Goal: Complete application form

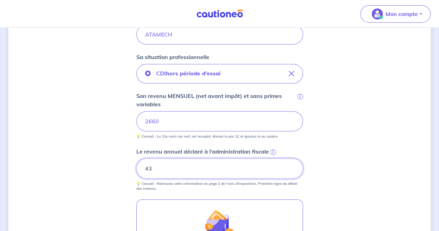
type input "4"
type input "33501"
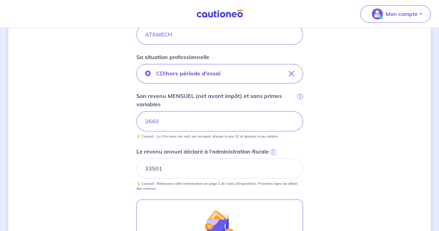
click at [407, 112] on div "Concernant vos locataires 💡 Pour info : nous acceptons les personnes seules, le…" at bounding box center [219, 93] width 422 height 542
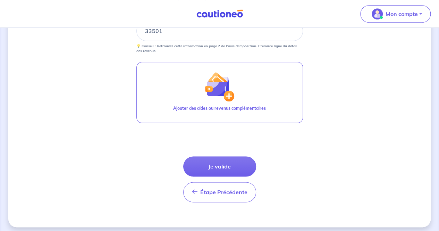
scroll to position [352, 0]
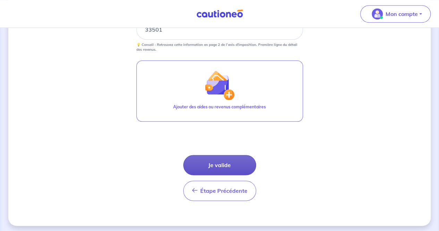
click at [222, 164] on button "Je valide" at bounding box center [219, 165] width 73 height 20
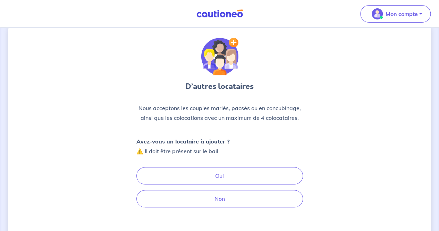
scroll to position [28, 0]
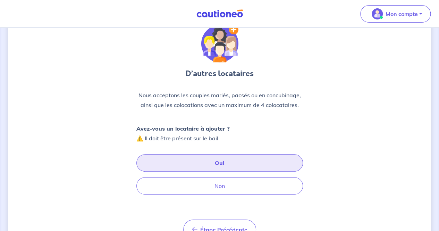
click at [216, 164] on button "Oui" at bounding box center [219, 162] width 167 height 17
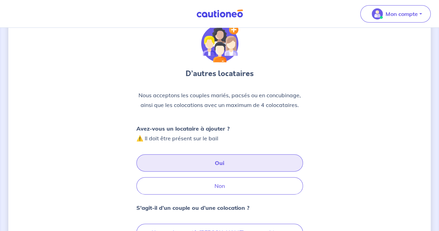
click at [28, 150] on div "D’autres locataires Nous acceptons les couples mariés, pacsés ou en concubinage…" at bounding box center [219, 168] width 422 height 320
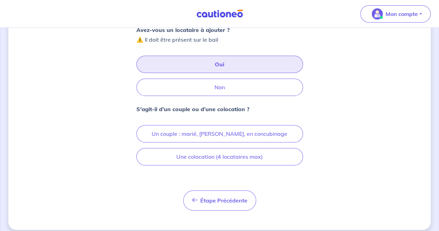
scroll to position [132, 0]
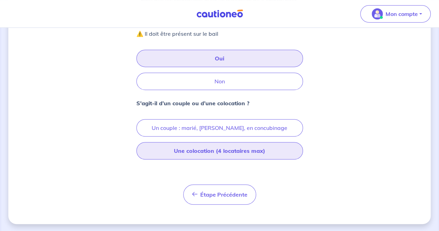
click at [201, 149] on button "Une colocation (4 locataires max)" at bounding box center [219, 150] width 167 height 17
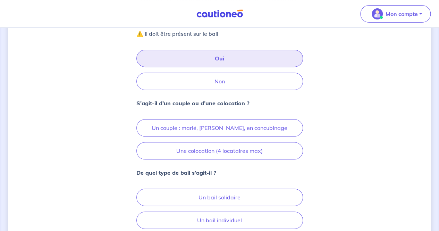
click at [62, 138] on div "D’autres locataires Nous acceptons les couples mariés, pacsés ou en concubinage…" at bounding box center [219, 98] width 422 height 389
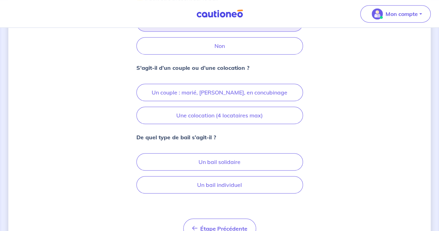
scroll to position [201, 0]
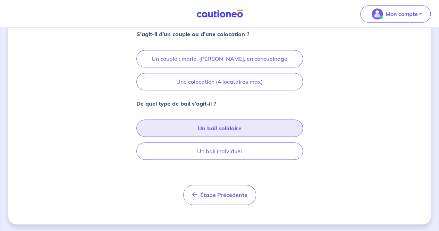
click at [208, 128] on button "Un bail solidaire" at bounding box center [219, 127] width 167 height 17
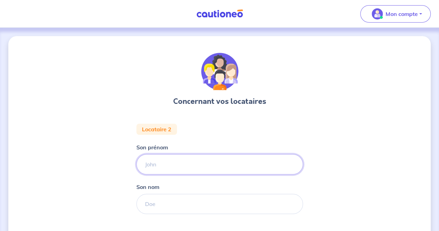
click at [162, 165] on input "Son prénom" at bounding box center [219, 164] width 167 height 20
type input "[PERSON_NAME]"
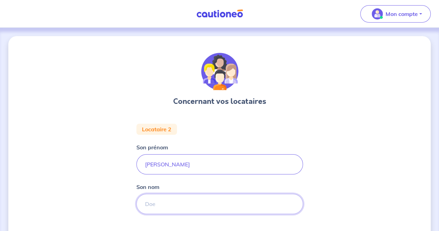
click at [170, 204] on input "Son nom" at bounding box center [219, 204] width 167 height 20
type input "ATAMECH"
click at [66, 145] on div "Concernant vos locataires Locataire 2 Son prénom [PERSON_NAME] nom ATAMECH Sa s…" at bounding box center [219, 233] width 422 height 394
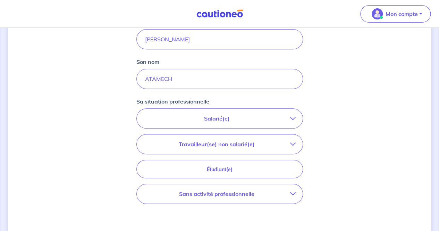
scroll to position [139, 0]
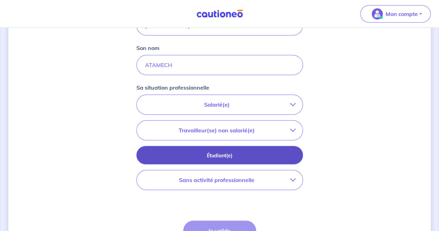
click at [213, 150] on button "Étudiant(e)" at bounding box center [219, 155] width 167 height 18
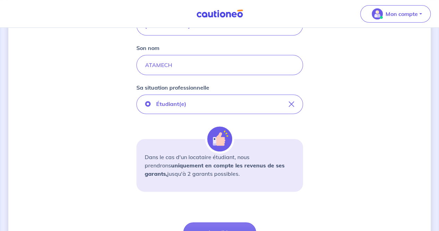
click at [78, 151] on div "Concernant vos locataires Locataire 2 Son prénom [PERSON_NAME] nom ATAMECH Sa s…" at bounding box center [219, 94] width 422 height 395
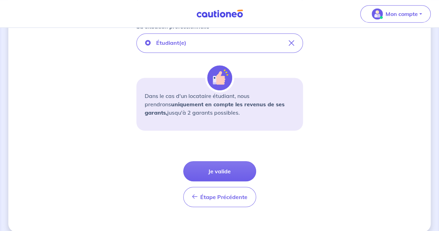
scroll to position [208, 0]
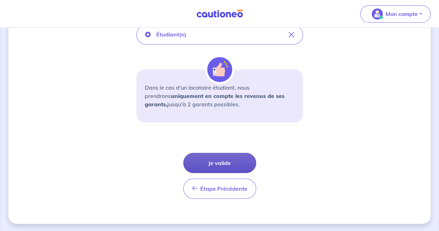
click at [225, 162] on button "Je valide" at bounding box center [219, 163] width 73 height 20
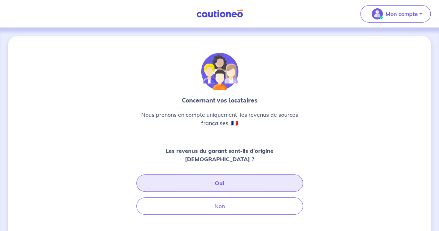
click at [206, 174] on button "Oui" at bounding box center [219, 182] width 167 height 17
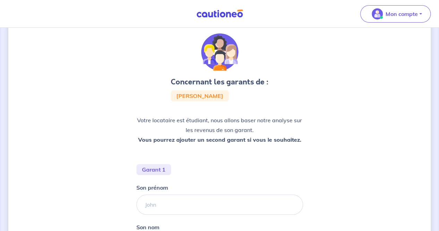
scroll to position [28, 0]
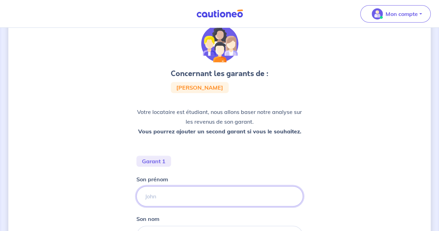
click at [184, 199] on input "Son prénom" at bounding box center [219, 196] width 167 height 20
type input "[PERSON_NAME]"
click at [70, 172] on div "Concernant les garants de : [PERSON_NAME] Votre locataire est étudiant, nous al…" at bounding box center [219, 174] width 422 height 333
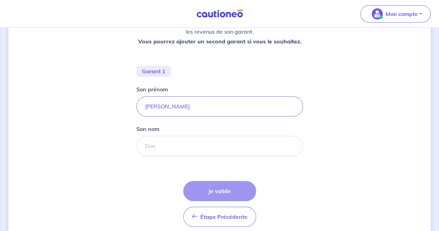
scroll to position [125, 0]
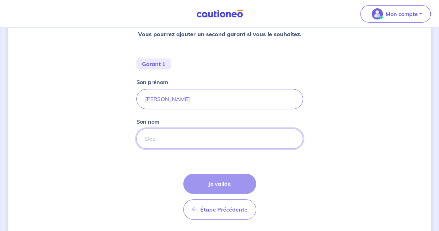
click at [173, 138] on input "Son nom" at bounding box center [219, 138] width 167 height 20
type input "Doumit"
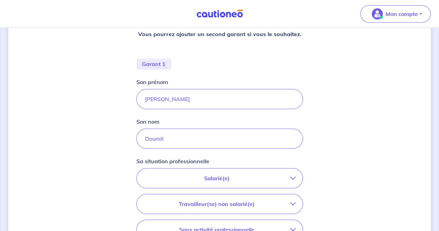
click at [108, 187] on div "Concernant les garants de : [PERSON_NAME] Votre locataire est étudiant, nous al…" at bounding box center [219, 125] width 422 height 429
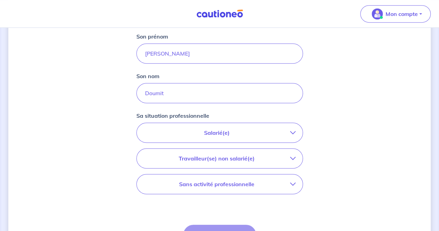
scroll to position [180, 0]
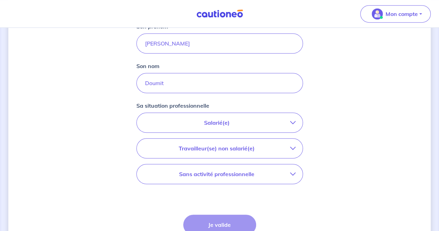
click at [216, 124] on p "Salarié(e)" at bounding box center [217, 122] width 146 height 8
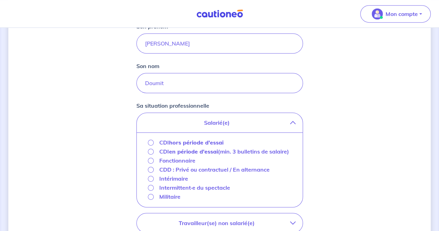
click at [189, 143] on strong "hors période d'essai" at bounding box center [196, 142] width 54 height 7
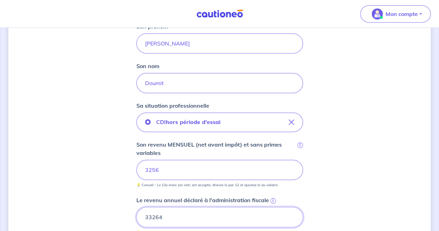
type input "33264"
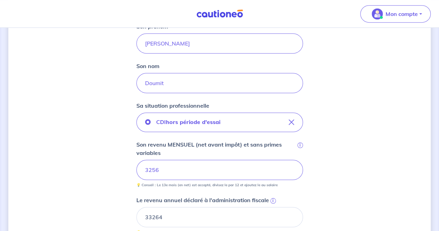
click at [80, 173] on div "Concernant les garants de : [PERSON_NAME] Votre locataire est étudiant, nous al…" at bounding box center [219, 134] width 422 height 557
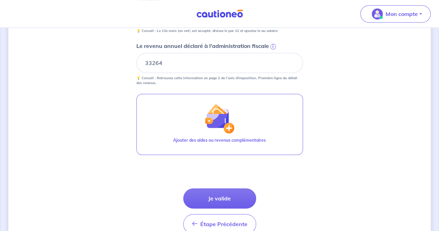
scroll to position [347, 0]
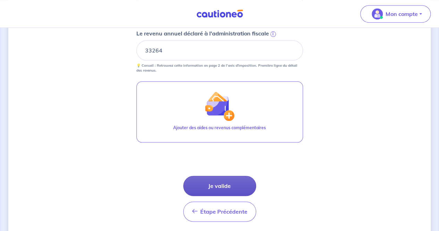
click at [229, 178] on button "Je valide" at bounding box center [219, 186] width 73 height 20
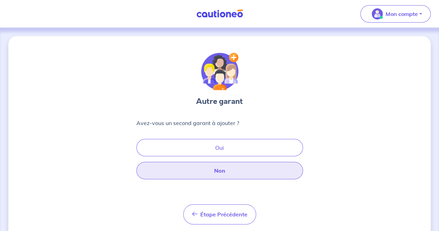
click at [224, 173] on button "Non" at bounding box center [219, 170] width 167 height 17
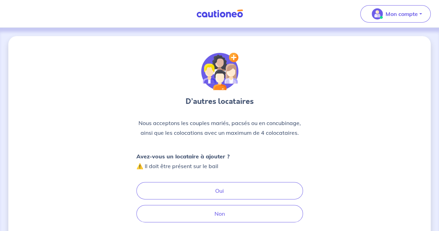
click at [92, 151] on div "D’autres locataires Nous acceptons les couples mariés, pacsés ou en concubinage…" at bounding box center [219, 161] width 422 height 250
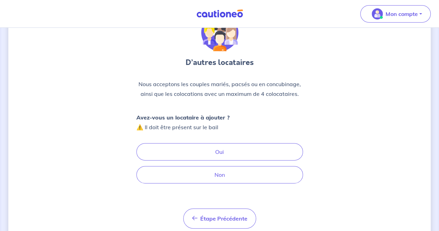
scroll to position [63, 0]
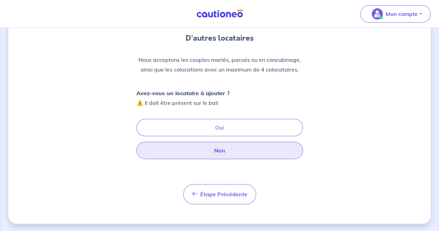
click at [223, 150] on button "Non" at bounding box center [219, 150] width 167 height 17
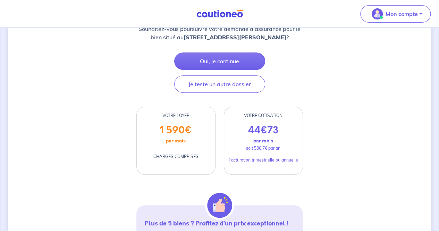
scroll to position [111, 0]
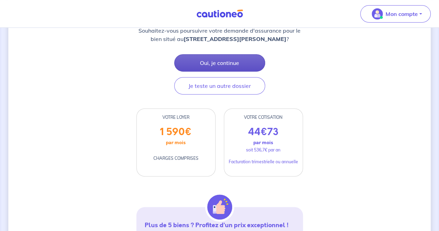
click at [210, 66] on button "Oui, je continue" at bounding box center [219, 62] width 91 height 17
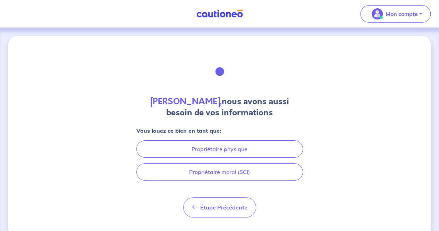
scroll to position [13, 0]
